Goal: Navigation & Orientation: Find specific page/section

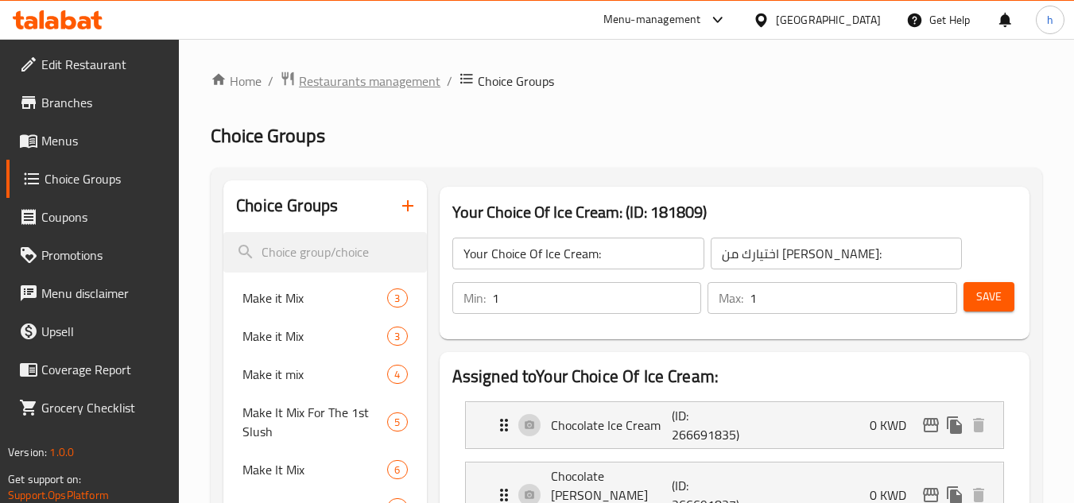
click at [367, 78] on span "Restaurants management" at bounding box center [370, 81] width 142 height 19
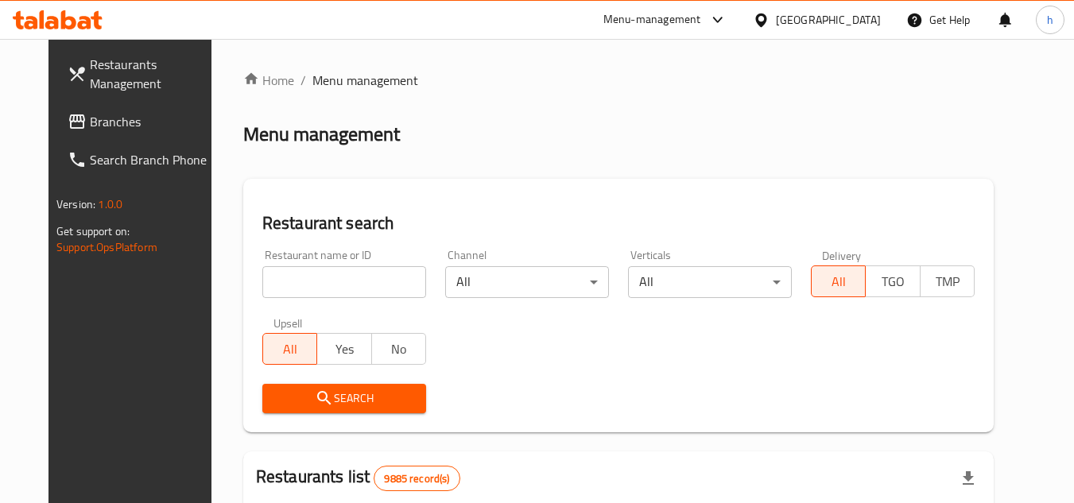
click at [126, 121] on span "Branches" at bounding box center [153, 121] width 126 height 19
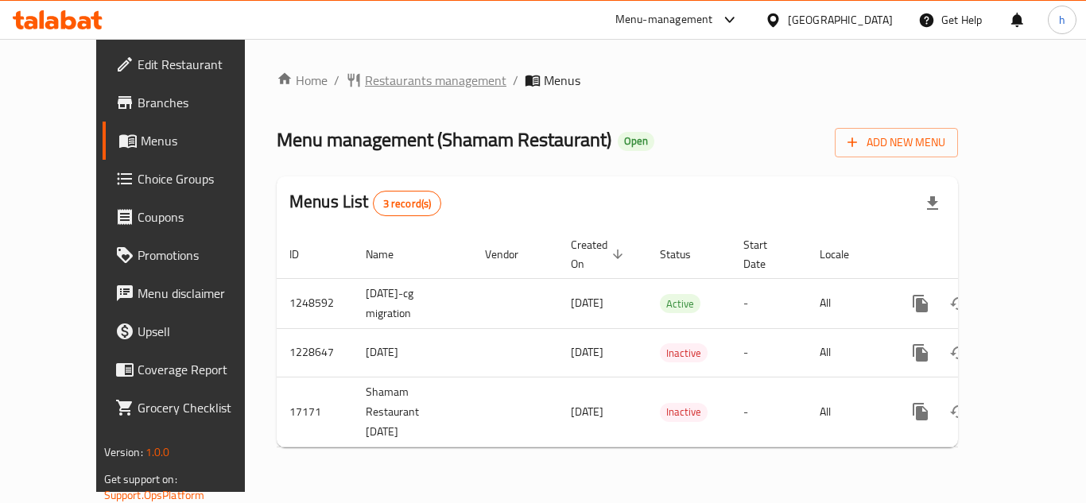
click at [394, 71] on span "Restaurants management" at bounding box center [436, 80] width 142 height 19
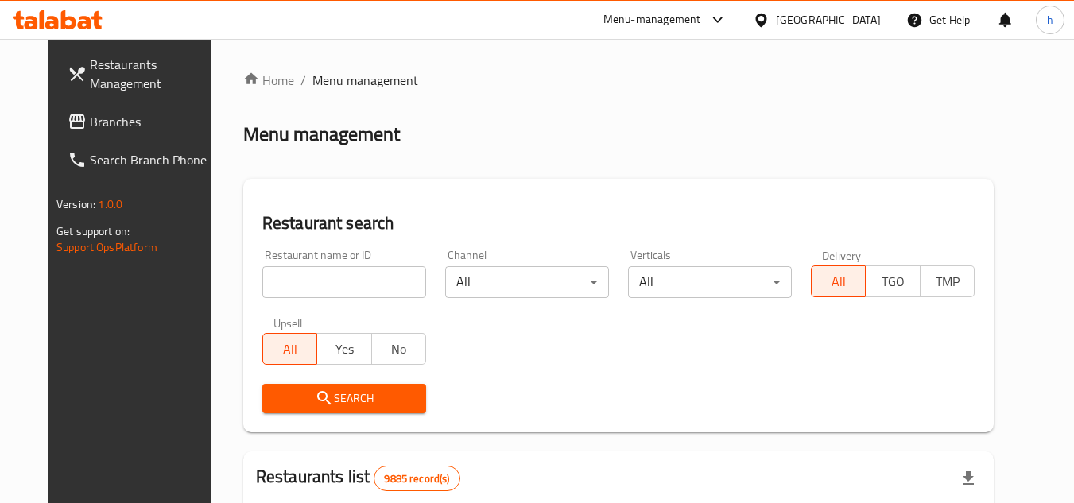
click at [107, 119] on span "Branches" at bounding box center [153, 121] width 126 height 19
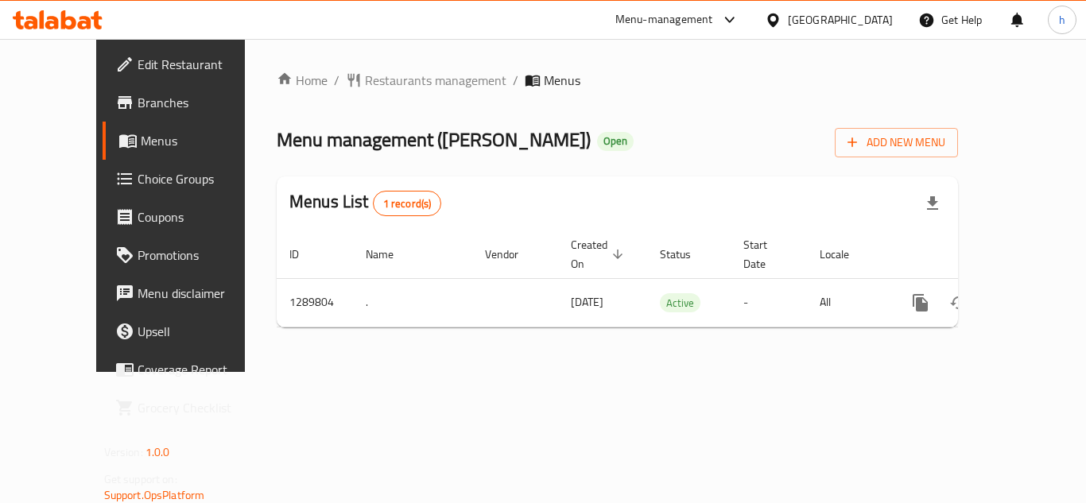
click at [261, 356] on div "Home / Restaurants management / Menus Menu management ( Hazat Karak ) Open Add …" at bounding box center [617, 205] width 745 height 333
click at [402, 85] on span "Restaurants management" at bounding box center [436, 80] width 142 height 19
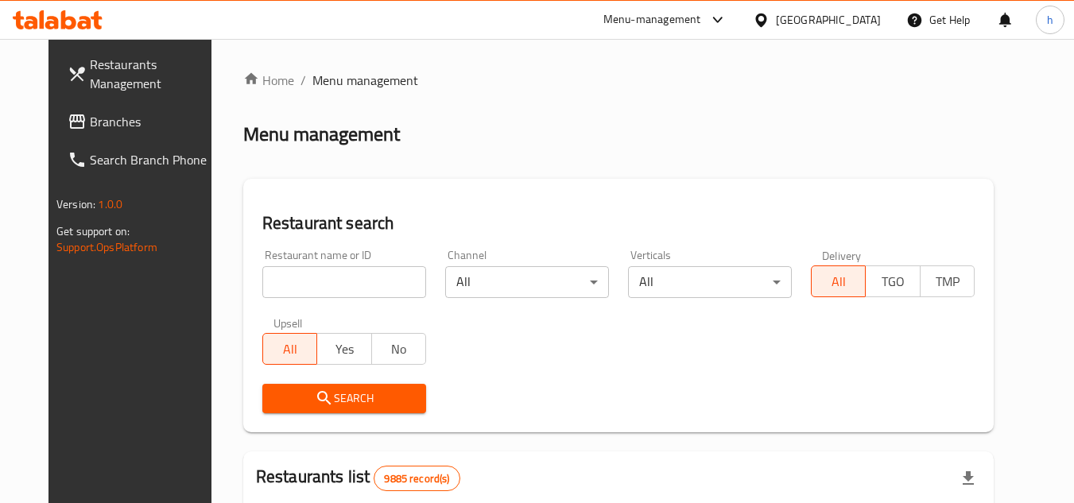
click at [101, 124] on span "Branches" at bounding box center [153, 121] width 126 height 19
